Goal: Task Accomplishment & Management: Manage account settings

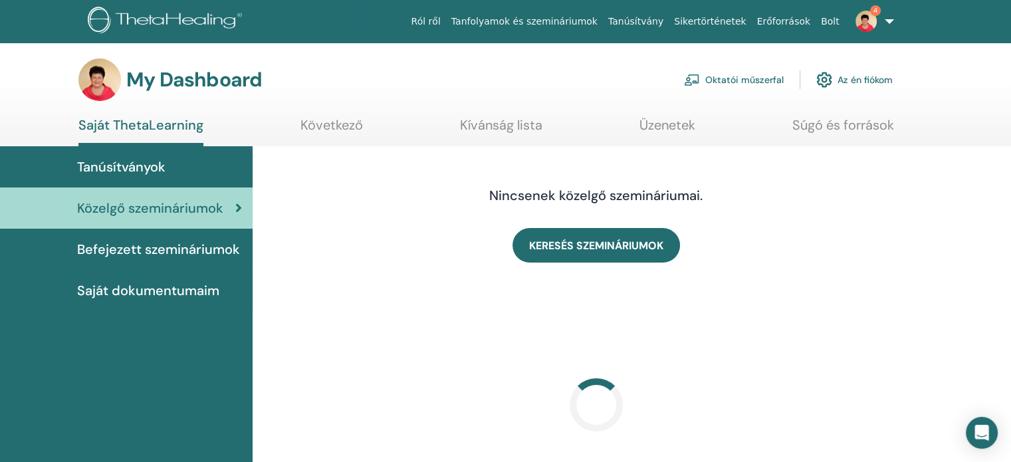
click at [755, 78] on link "Oktatói műszerfal" at bounding box center [734, 79] width 100 height 29
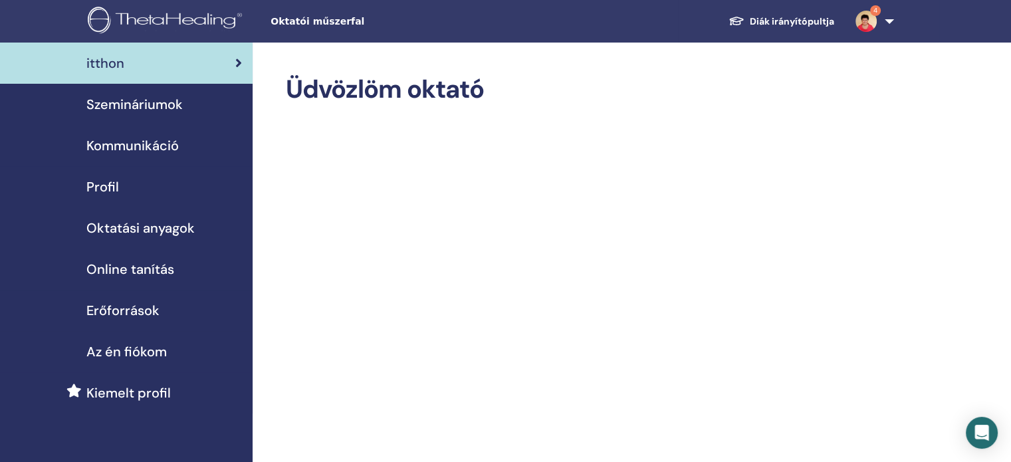
click at [167, 105] on span "Szemináriumok" at bounding box center [134, 104] width 96 height 20
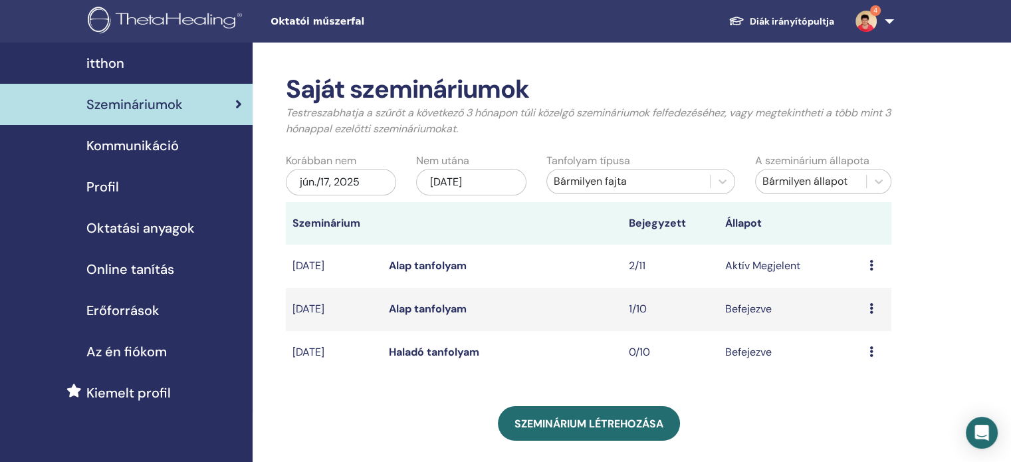
click at [869, 264] on icon at bounding box center [871, 265] width 4 height 11
click at [875, 311] on link "Résztvevők" at bounding box center [862, 315] width 54 height 14
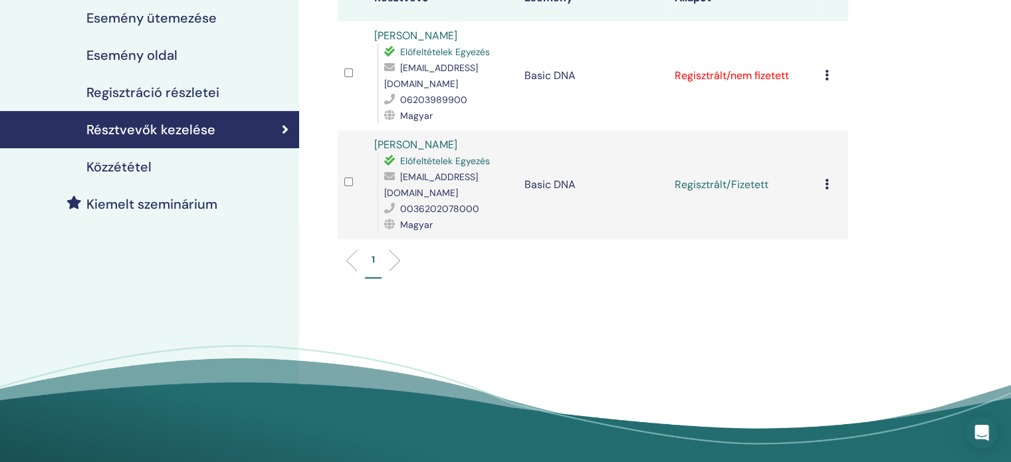
scroll to position [199, 0]
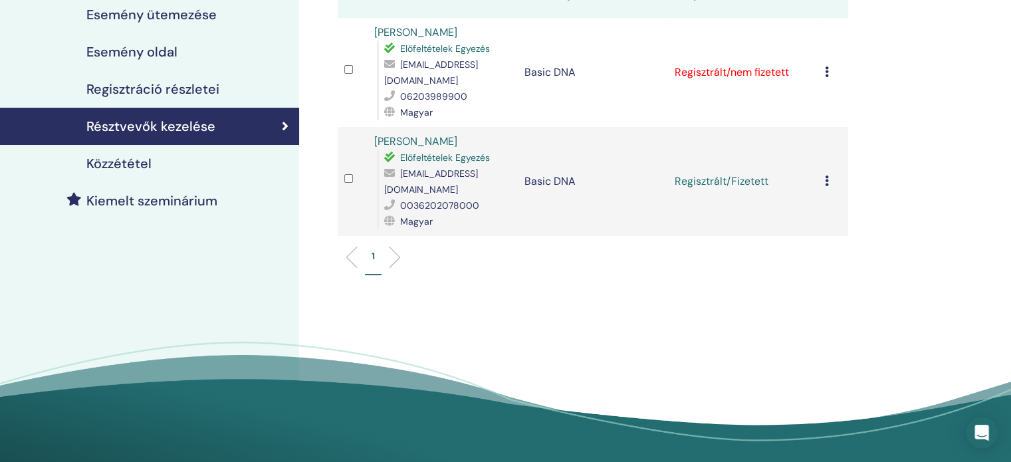
click at [825, 66] on icon at bounding box center [827, 71] width 4 height 11
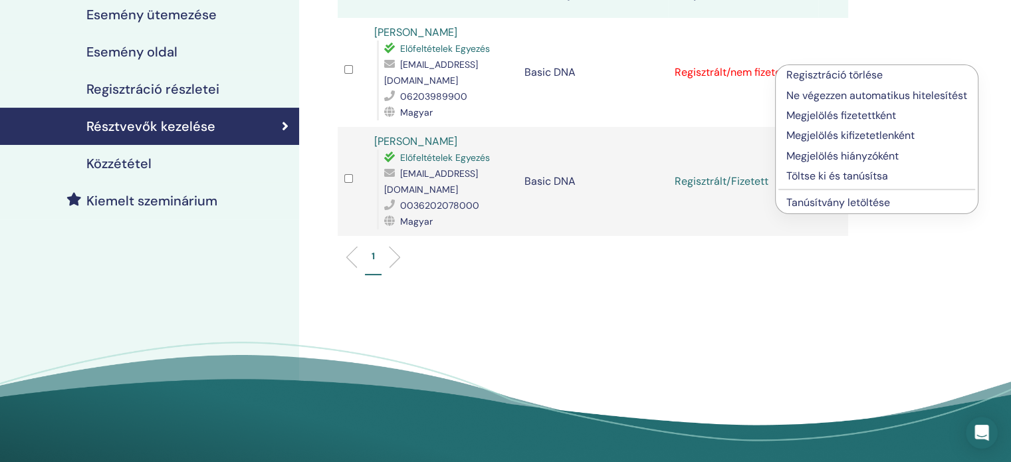
click at [847, 112] on p "Megjelölés fizetettként" at bounding box center [876, 116] width 181 height 16
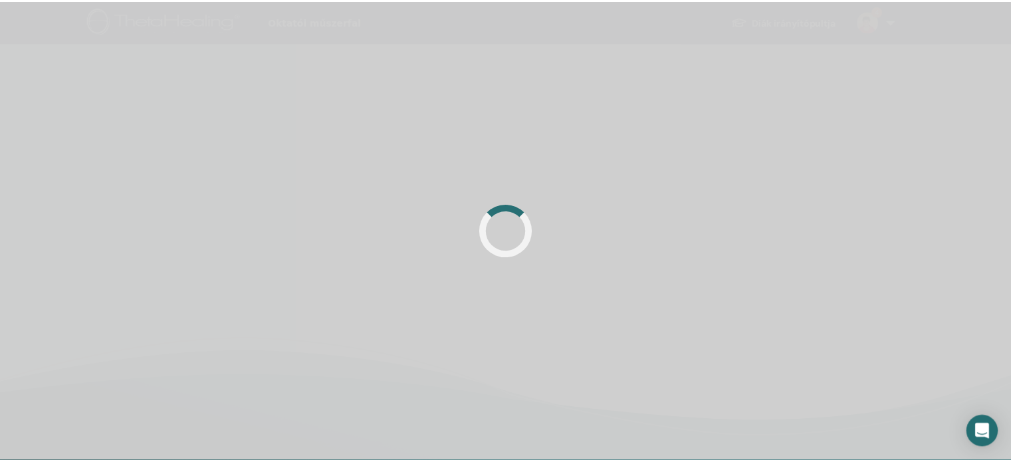
scroll to position [199, 0]
